Goal: Transaction & Acquisition: Purchase product/service

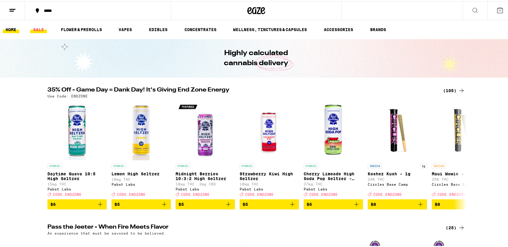
click at [37, 28] on link "SALE" at bounding box center [38, 28] width 17 height 7
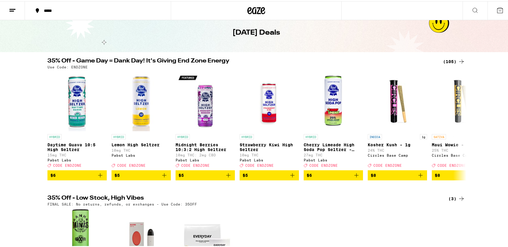
scroll to position [34, 0]
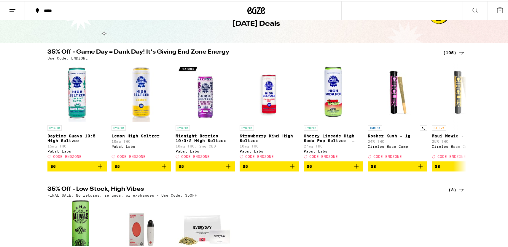
click at [447, 50] on div "(105)" at bounding box center [454, 51] width 22 height 7
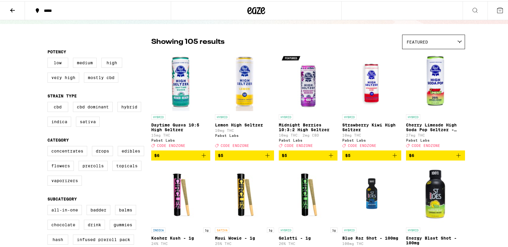
scroll to position [35, 0]
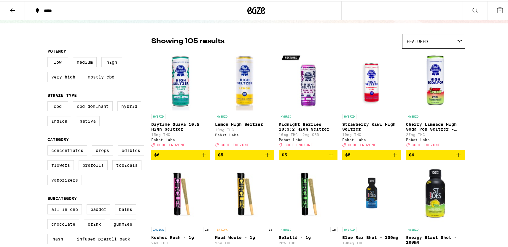
click at [83, 122] on label "Sativa" at bounding box center [88, 120] width 24 height 10
click at [49, 101] on input "Sativa" at bounding box center [49, 101] width 0 height 0
checkbox input "true"
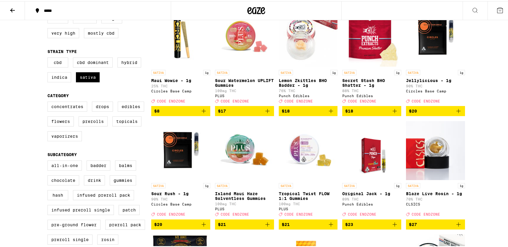
scroll to position [80, 0]
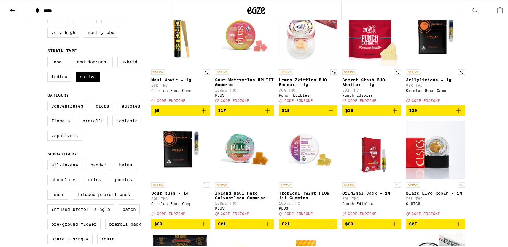
click at [53, 138] on label "Vaporizers" at bounding box center [64, 135] width 34 height 10
click at [49, 101] on input "Vaporizers" at bounding box center [49, 101] width 0 height 0
checkbox input "true"
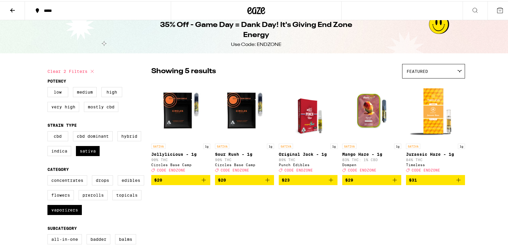
scroll to position [4, 0]
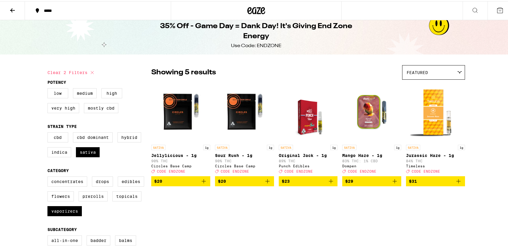
click at [428, 118] on img "Open page for Jurassic Haze - 1g from Timeless" at bounding box center [435, 111] width 59 height 59
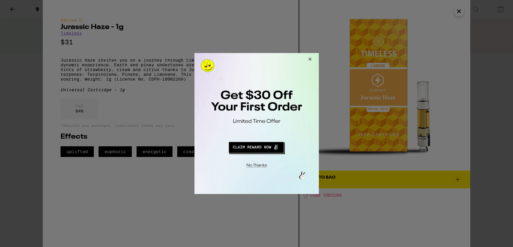
click at [309, 58] on button "Close Modal" at bounding box center [309, 60] width 16 height 14
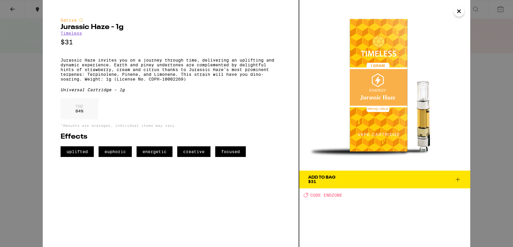
click at [316, 178] on div "Add To Bag" at bounding box center [321, 178] width 27 height 4
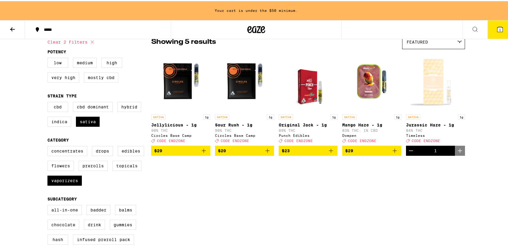
scroll to position [53, 0]
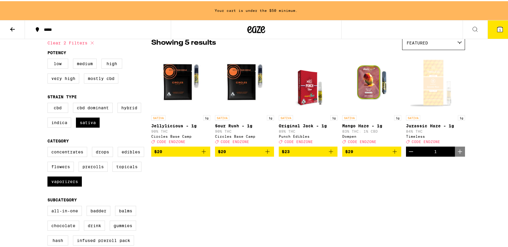
click at [393, 154] on icon "Add to bag" at bounding box center [394, 150] width 7 height 7
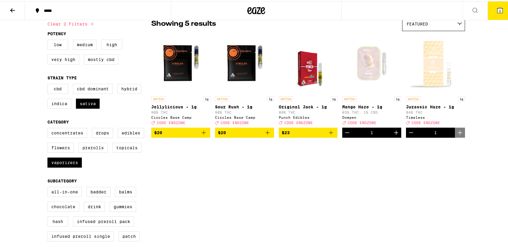
click at [330, 135] on icon "Add to bag" at bounding box center [331, 131] width 7 height 7
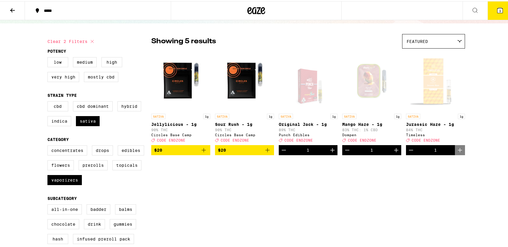
scroll to position [30, 0]
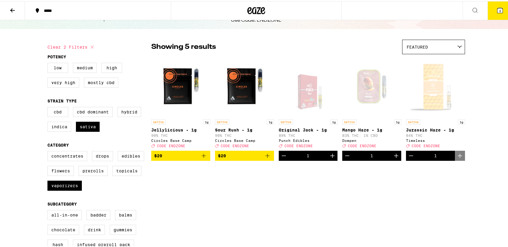
click at [375, 95] on div "Open page for Mango Haze - 1g from Dompen" at bounding box center [371, 85] width 59 height 59
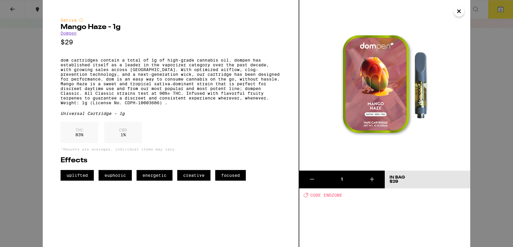
click at [458, 10] on icon "Close" at bounding box center [458, 11] width 7 height 9
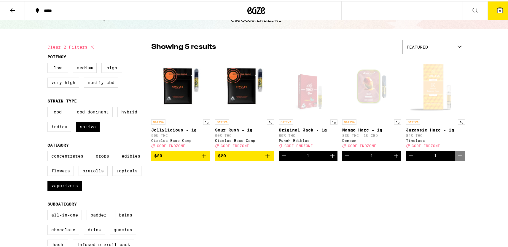
click at [344, 158] on icon "Decrement" at bounding box center [347, 154] width 7 height 7
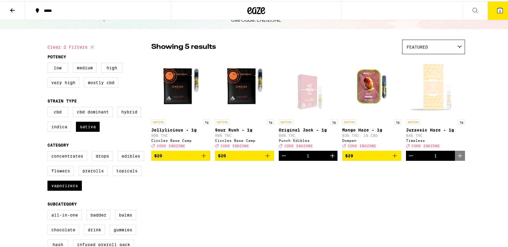
click at [408, 158] on icon "Decrement" at bounding box center [411, 154] width 7 height 7
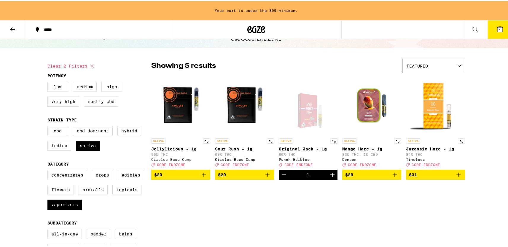
click at [279, 178] on button "Decrement" at bounding box center [284, 174] width 10 height 10
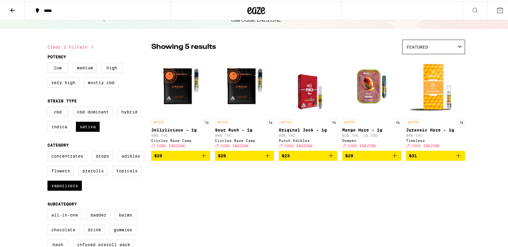
click at [307, 91] on img "Open page for Original Jack - 1g from Punch Edibles" at bounding box center [308, 85] width 46 height 59
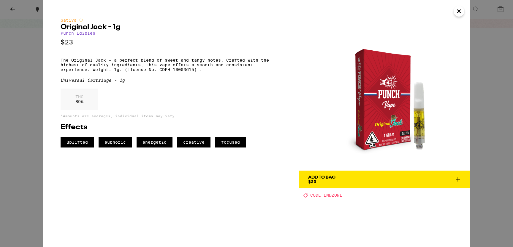
click at [458, 12] on icon "Close" at bounding box center [458, 11] width 3 height 3
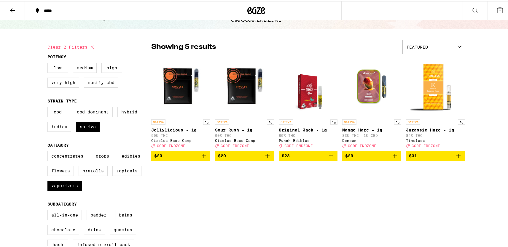
click at [172, 92] on img "Open page for Jellylicious - 1g from Circles Base Camp" at bounding box center [180, 85] width 59 height 59
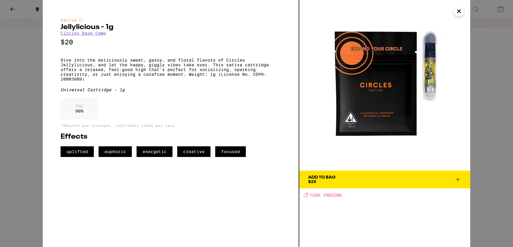
click at [460, 9] on icon "Close" at bounding box center [458, 11] width 7 height 9
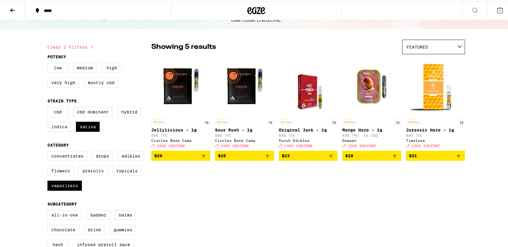
click at [18, 10] on button at bounding box center [12, 9] width 25 height 19
click at [12, 9] on icon at bounding box center [12, 9] width 5 height 4
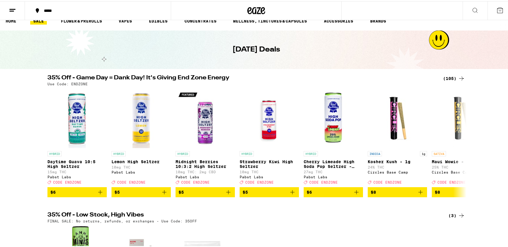
scroll to position [8, 0]
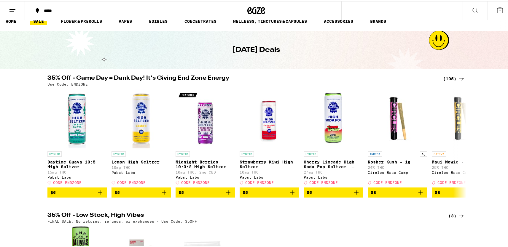
click at [36, 20] on link "SALE" at bounding box center [38, 20] width 17 height 7
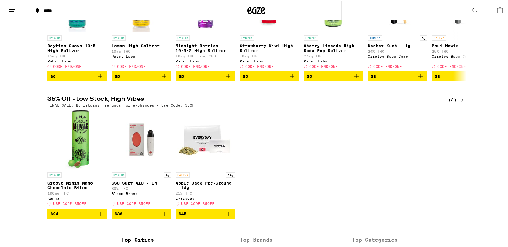
scroll to position [134, 0]
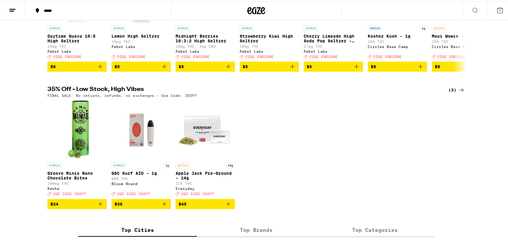
click at [139, 138] on img "Open page for GSC Surf AIO - 1g from Bloom Brand" at bounding box center [141, 128] width 59 height 59
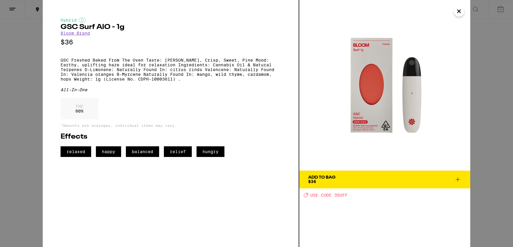
click at [460, 13] on icon "Close" at bounding box center [458, 11] width 3 height 3
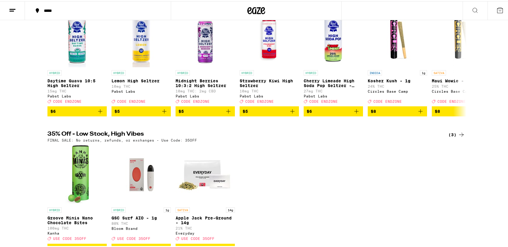
scroll to position [96, 0]
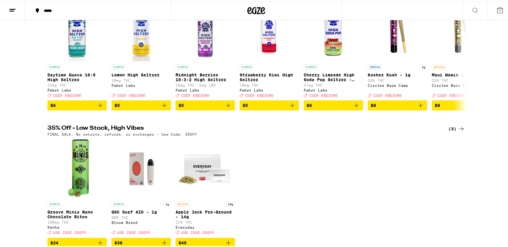
click at [461, 131] on icon at bounding box center [461, 127] width 7 height 7
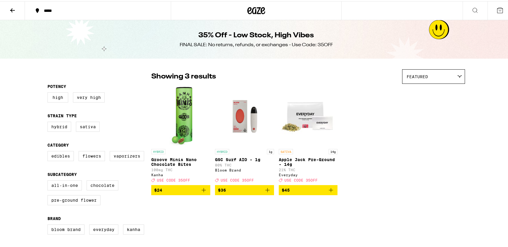
scroll to position [1, 0]
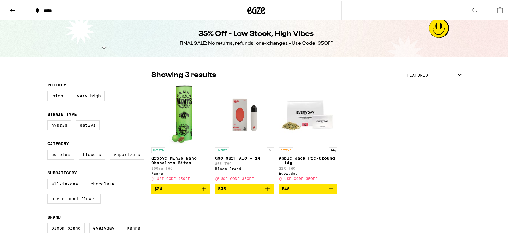
click at [11, 10] on icon at bounding box center [12, 9] width 7 height 7
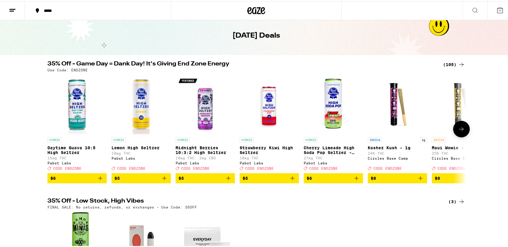
scroll to position [22, 0]
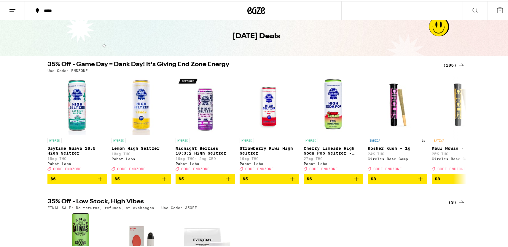
click at [459, 63] on icon at bounding box center [461, 64] width 7 height 7
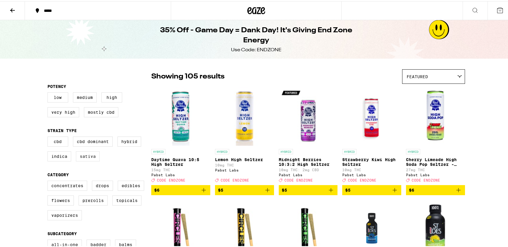
click at [86, 159] on label "Sativa" at bounding box center [88, 155] width 24 height 10
click at [49, 137] on input "Sativa" at bounding box center [49, 136] width 0 height 0
checkbox input "true"
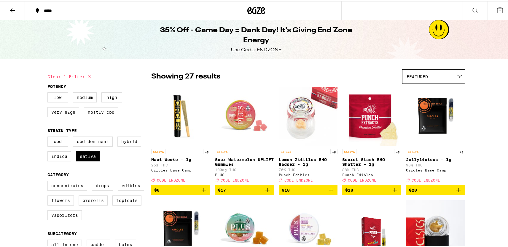
click at [132, 146] on label "Hybrid" at bounding box center [130, 141] width 24 height 10
click at [49, 137] on input "Hybrid" at bounding box center [49, 136] width 0 height 0
checkbox input "true"
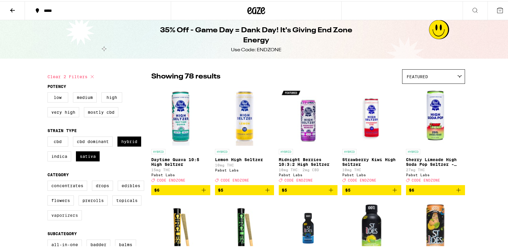
click at [66, 216] on label "Vaporizers" at bounding box center [64, 214] width 34 height 10
click at [49, 181] on input "Vaporizers" at bounding box center [49, 181] width 0 height 0
checkbox input "true"
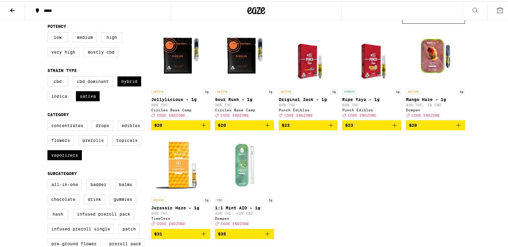
scroll to position [62, 0]
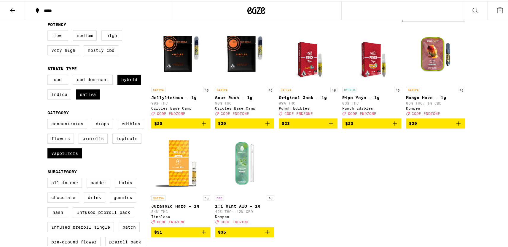
click at [367, 68] on img "Open page for Ripe Yaya - 1g from Punch Edibles" at bounding box center [372, 53] width 46 height 59
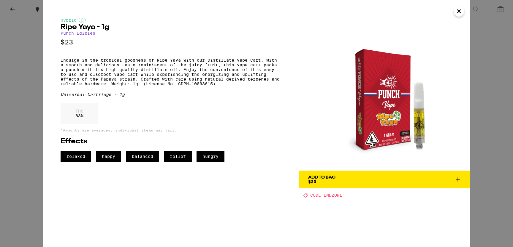
click at [456, 15] on icon "Close" at bounding box center [458, 11] width 7 height 9
click at [456, 15] on div "*****" at bounding box center [256, 9] width 513 height 19
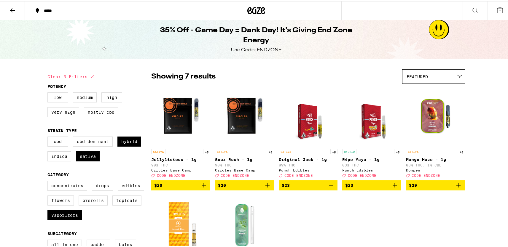
click at [374, 123] on img "Open page for Ripe Yaya - 1g from Punch Edibles" at bounding box center [372, 115] width 46 height 59
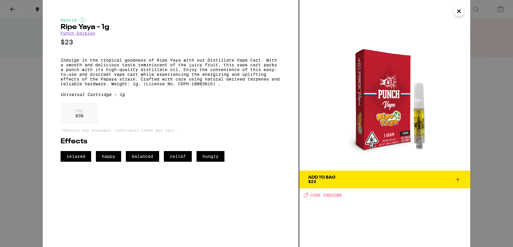
click at [460, 12] on icon "Close" at bounding box center [458, 11] width 7 height 9
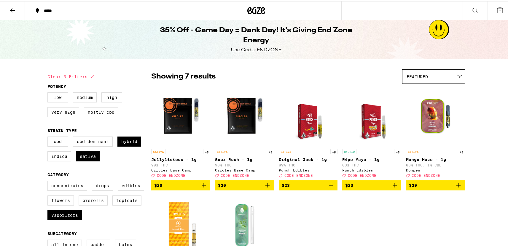
click at [328, 188] on icon "Add to bag" at bounding box center [331, 184] width 7 height 7
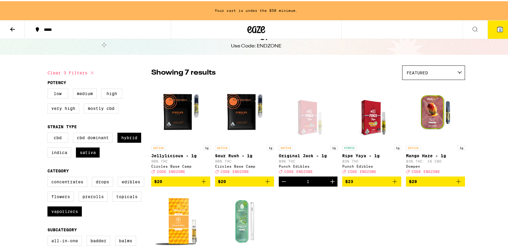
scroll to position [25, 0]
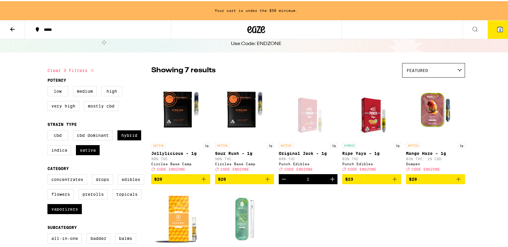
click at [238, 117] on img "Open page for Sour Rush - 1g from Circles Base Camp" at bounding box center [244, 109] width 59 height 59
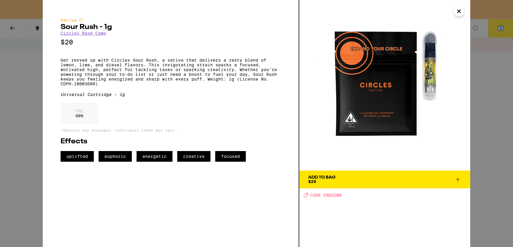
click at [461, 11] on icon "Close" at bounding box center [458, 11] width 7 height 9
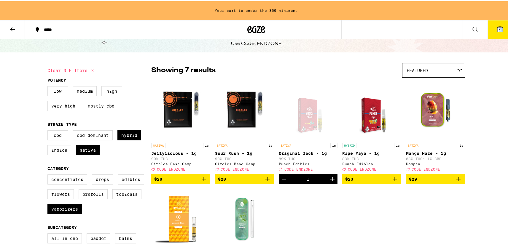
click at [264, 182] on icon "Add to bag" at bounding box center [267, 178] width 7 height 7
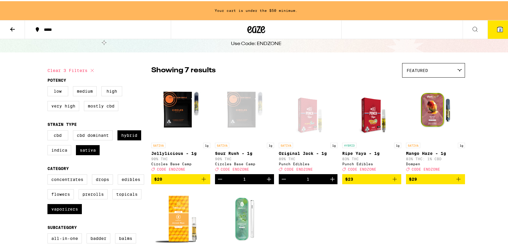
click at [282, 178] on icon "Decrement" at bounding box center [284, 178] width 4 height 0
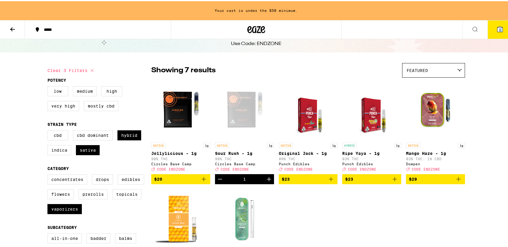
click at [328, 182] on icon "Add to bag" at bounding box center [331, 178] width 7 height 7
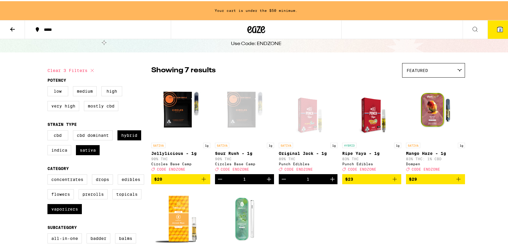
click at [218, 179] on icon "Decrement" at bounding box center [220, 178] width 7 height 7
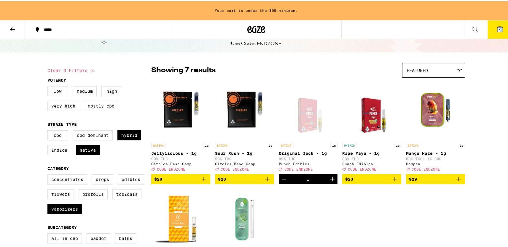
click at [330, 182] on icon "Increment" at bounding box center [332, 178] width 7 height 7
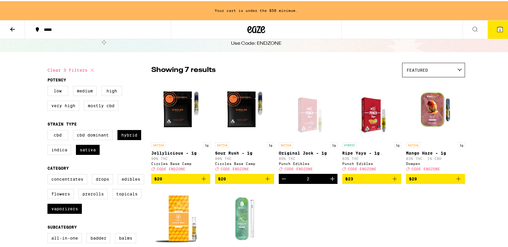
click at [331, 216] on div "SATIVA 1g Jellylicious - 1g 90% THC Circles Base Camp Deal Created with Sketch.…" at bounding box center [308, 185] width 314 height 213
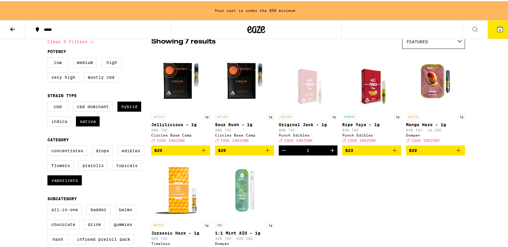
scroll to position [54, 0]
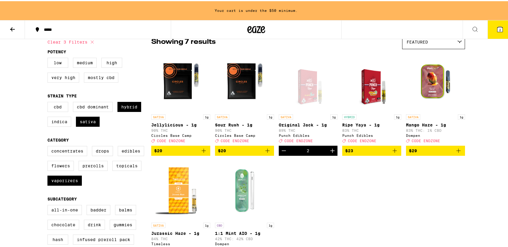
click at [455, 153] on icon "Add to bag" at bounding box center [458, 149] width 7 height 7
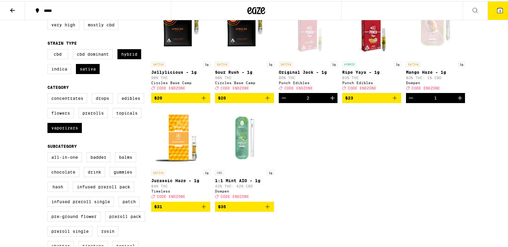
scroll to position [91, 0]
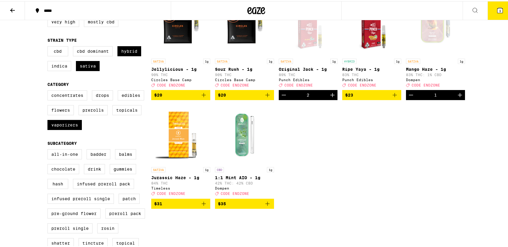
click at [408, 98] on icon "Decrement" at bounding box center [411, 94] width 7 height 7
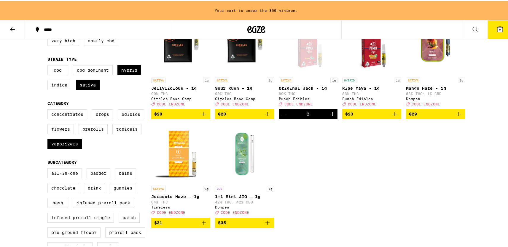
scroll to position [92, 0]
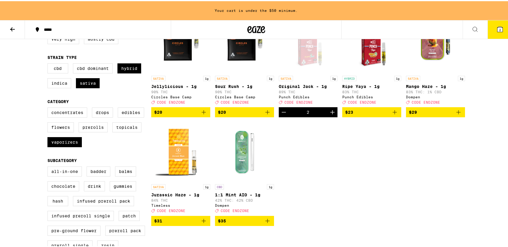
click at [459, 114] on icon "Add to bag" at bounding box center [458, 111] width 7 height 7
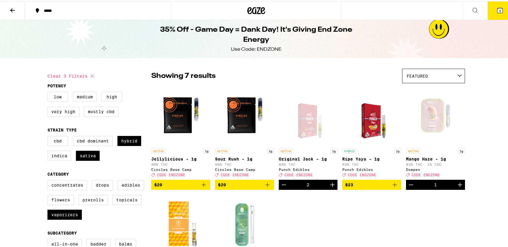
scroll to position [2, 0]
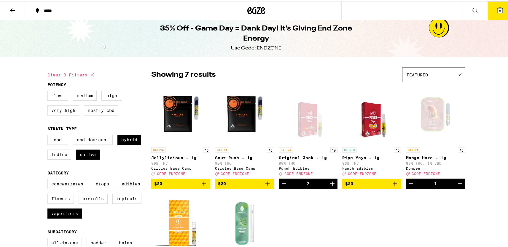
click at [499, 8] on icon at bounding box center [500, 9] width 7 height 7
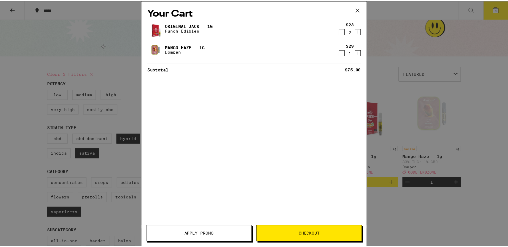
scroll to position [2, 0]
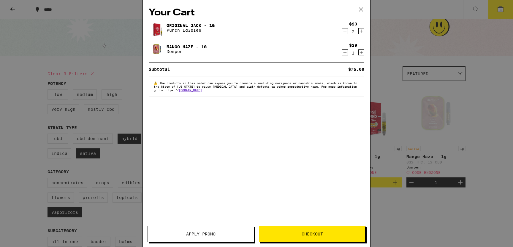
click at [198, 233] on span "Apply Promo" at bounding box center [200, 234] width 29 height 4
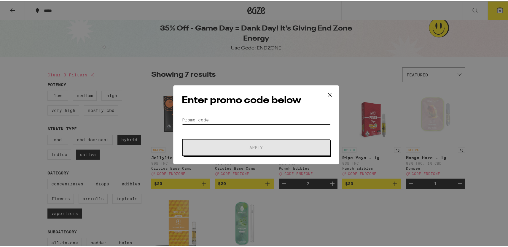
click at [212, 120] on input "Promo Code" at bounding box center [256, 119] width 149 height 9
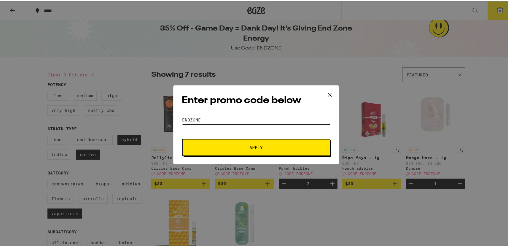
type input "endzone"
click at [250, 145] on span "Apply" at bounding box center [256, 147] width 13 height 4
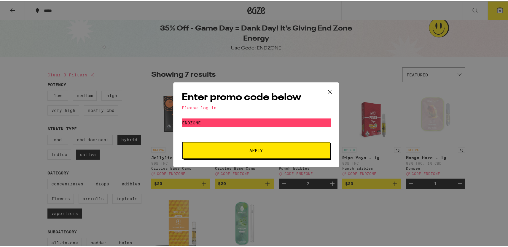
click at [256, 152] on span "Apply" at bounding box center [256, 149] width 13 height 4
drag, startPoint x: 333, startPoint y: 89, endPoint x: 329, endPoint y: 89, distance: 3.9
click at [330, 89] on button at bounding box center [330, 91] width 18 height 19
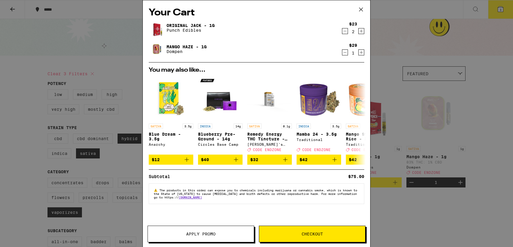
click at [360, 10] on icon at bounding box center [360, 9] width 9 height 9
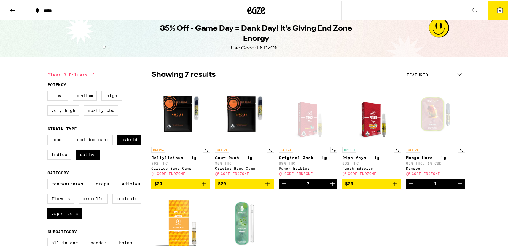
click at [259, 7] on icon at bounding box center [256, 9] width 9 height 7
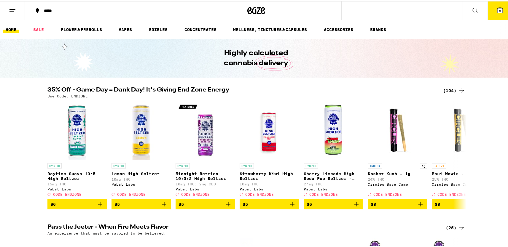
click at [11, 7] on icon at bounding box center [12, 9] width 7 height 7
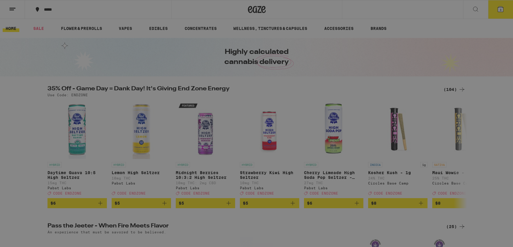
click at [78, 32] on span "Log In" at bounding box center [82, 31] width 16 height 4
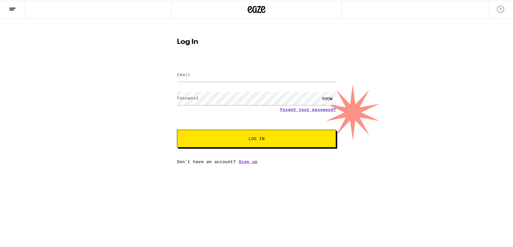
click at [199, 68] on div at bounding box center [256, 75] width 159 height 18
click at [180, 74] on label "Email" at bounding box center [183, 74] width 13 height 5
click at [269, 136] on button "Log In" at bounding box center [256, 139] width 159 height 18
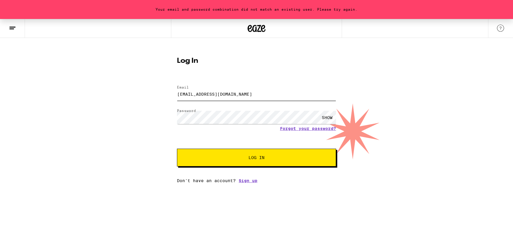
drag, startPoint x: 258, startPoint y: 93, endPoint x: 77, endPoint y: 89, distance: 180.2
click at [62, 88] on div "Your email and password combination did not match an existing user. Please try …" at bounding box center [256, 101] width 513 height 164
type input "garden1077@hotmail.com"
click at [261, 160] on span "Log In" at bounding box center [256, 158] width 16 height 4
click at [327, 117] on div "SHOW" at bounding box center [327, 117] width 18 height 13
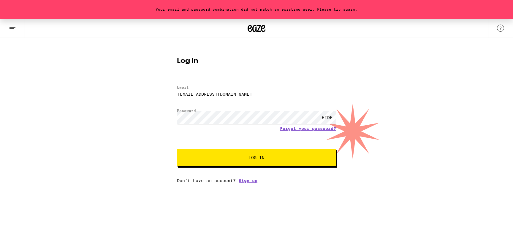
click at [260, 158] on span "Log In" at bounding box center [256, 158] width 16 height 4
click at [86, 117] on div "Your email and password combination did not match an existing user. Please try …" at bounding box center [256, 101] width 513 height 164
click at [307, 129] on link "Forgot your password?" at bounding box center [308, 128] width 56 height 5
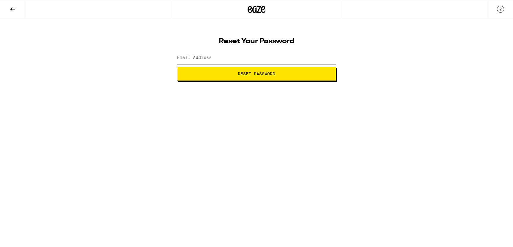
click at [237, 58] on input "Email Address" at bounding box center [256, 57] width 159 height 13
type input "garden1077@hotmail.com"
click at [267, 77] on button "Reset Password" at bounding box center [256, 74] width 159 height 14
click at [257, 73] on span "Submit" at bounding box center [256, 74] width 16 height 4
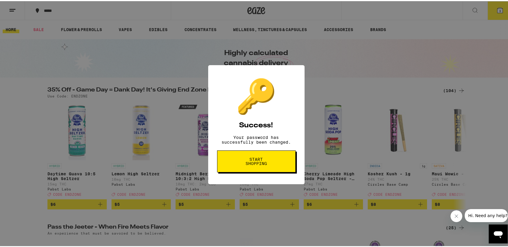
click at [255, 163] on span "Start shopping" at bounding box center [256, 160] width 31 height 8
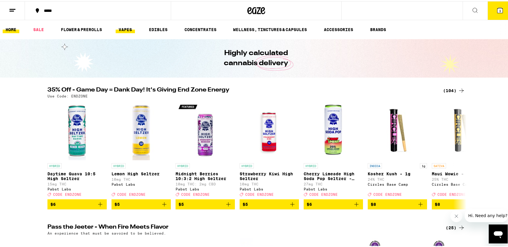
click at [128, 27] on link "VAPES" at bounding box center [125, 28] width 19 height 7
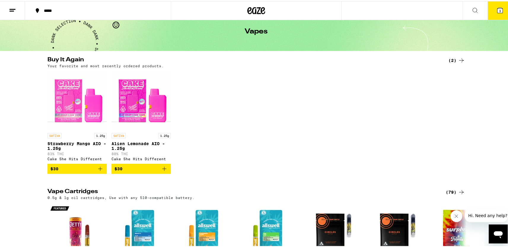
scroll to position [27, 0]
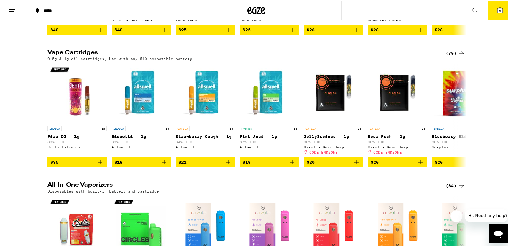
scroll to position [709, 0]
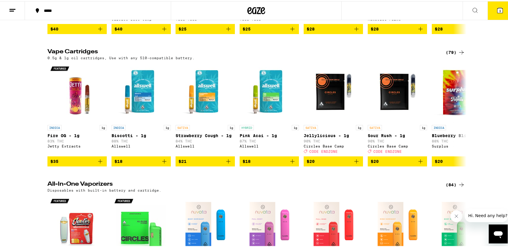
click at [448, 55] on div "(79)" at bounding box center [455, 51] width 19 height 7
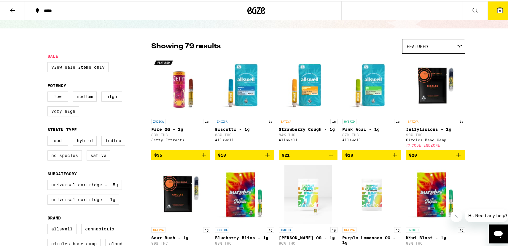
scroll to position [31, 0]
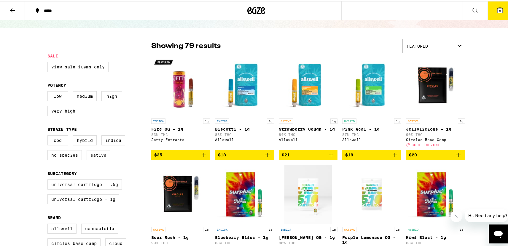
click at [96, 159] on label "Sativa" at bounding box center [99, 154] width 24 height 10
click at [49, 136] on input "Sativa" at bounding box center [49, 135] width 0 height 0
checkbox input "true"
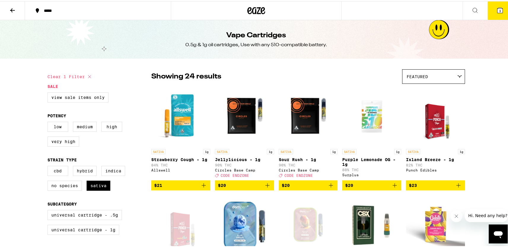
click at [499, 11] on span "3" at bounding box center [500, 10] width 2 height 4
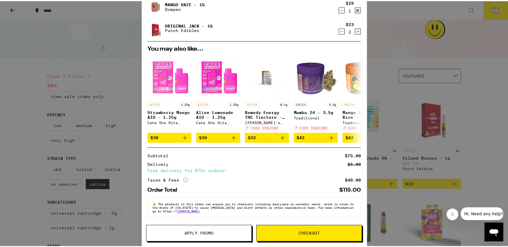
scroll to position [26, 0]
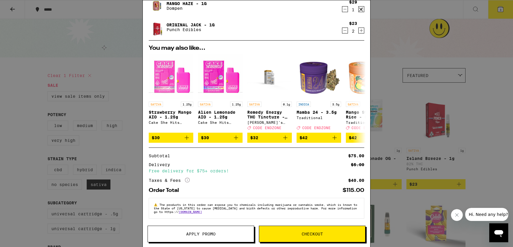
click at [204, 235] on span "Apply Promo" at bounding box center [200, 234] width 29 height 4
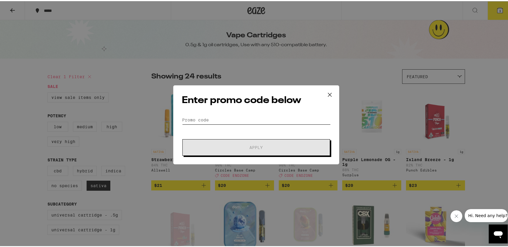
click at [216, 116] on input "Promo Code" at bounding box center [256, 119] width 149 height 9
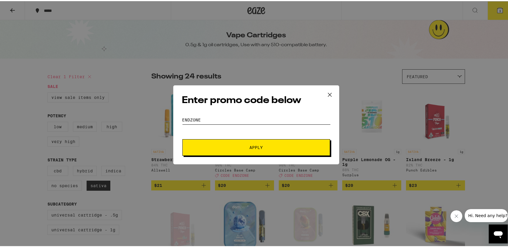
type input "endzone"
click at [244, 145] on span "Apply" at bounding box center [256, 147] width 107 height 4
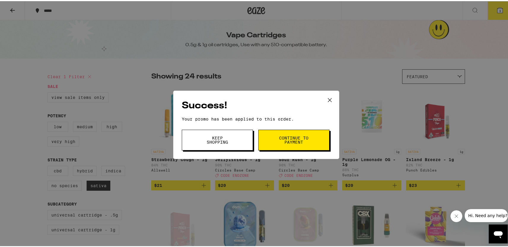
click at [295, 139] on span "Continue to payment" at bounding box center [294, 139] width 30 height 8
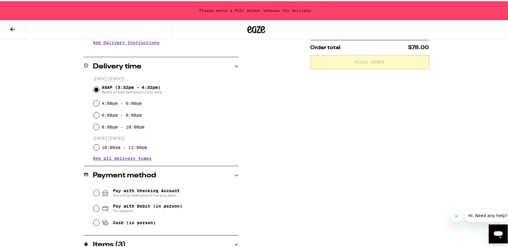
scroll to position [129, 0]
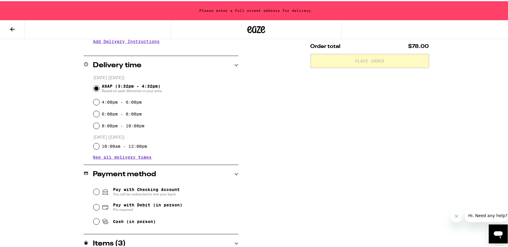
click at [408, 136] on div "Subtotal $75.00 Delivery $5.00 Free delivery for $75+ orders! Taxes & Fees More…" at bounding box center [370, 128] width 119 height 334
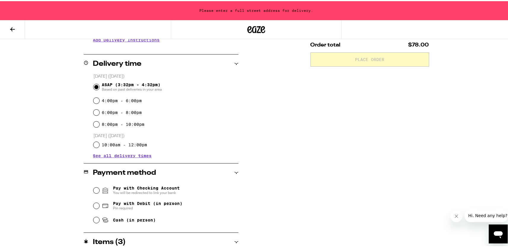
click at [93, 114] on input "6:00pm - 8:00pm" at bounding box center [96, 112] width 6 height 6
radio input "true"
click at [487, 169] on div "Please enter a full street address for delivery. Keyboard shortcuts Map Data Ma…" at bounding box center [256, 81] width 513 height 425
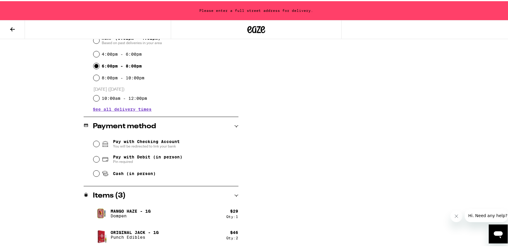
scroll to position [177, 0]
